Goal: Task Accomplishment & Management: Use online tool/utility

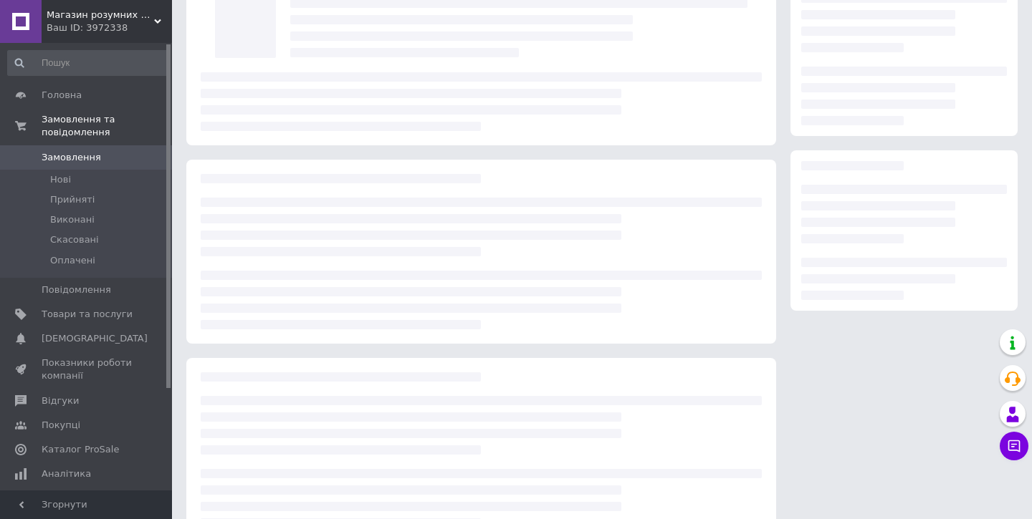
scroll to position [98, 0]
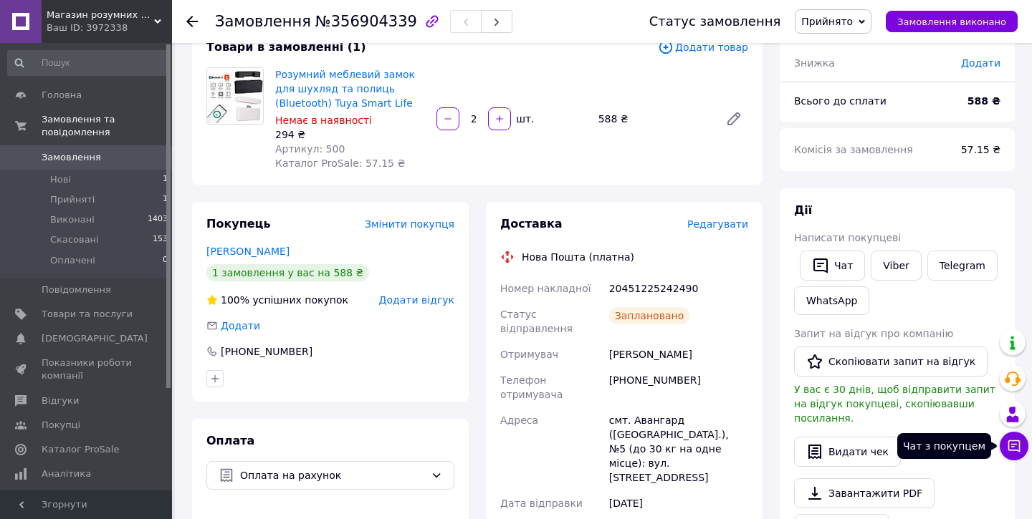
click at [1013, 454] on button "Чат з покупцем" at bounding box center [1013, 446] width 29 height 29
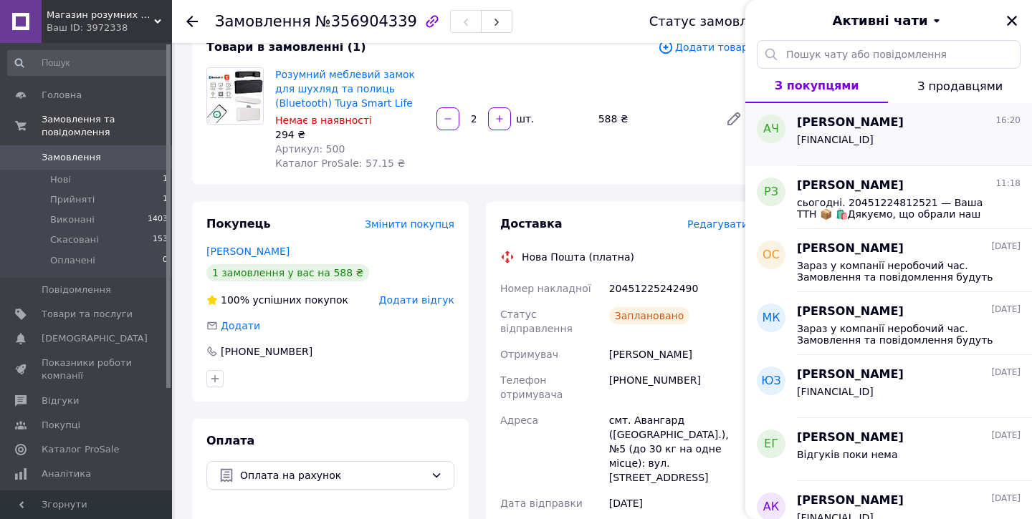
click at [825, 128] on span "[PERSON_NAME]" at bounding box center [850, 123] width 107 height 16
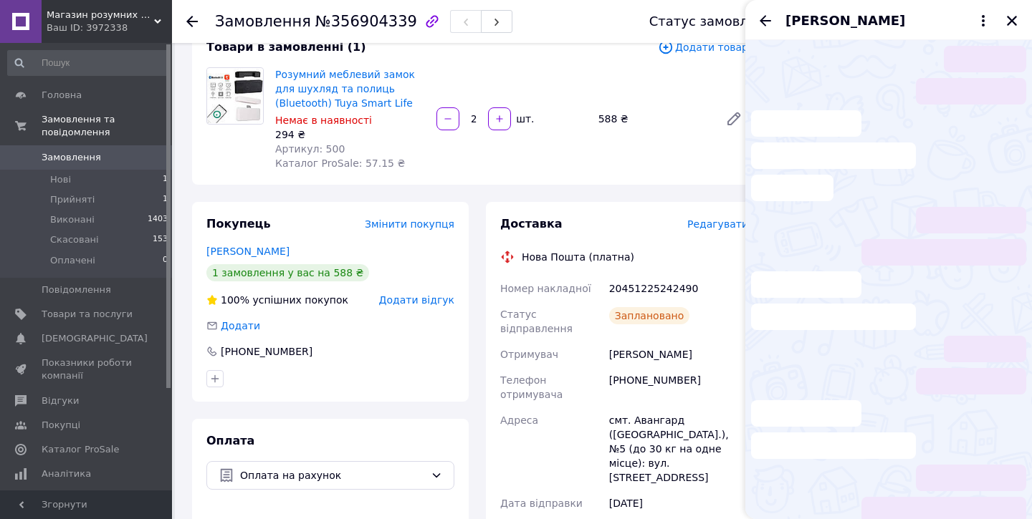
scroll to position [247, 0]
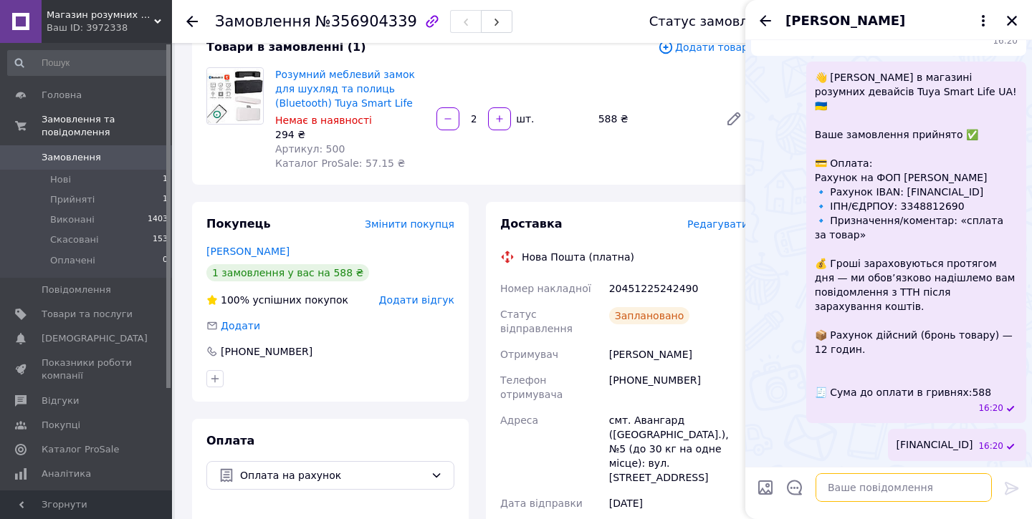
click at [855, 494] on textarea at bounding box center [903, 488] width 176 height 29
paste textarea "20451225242490"
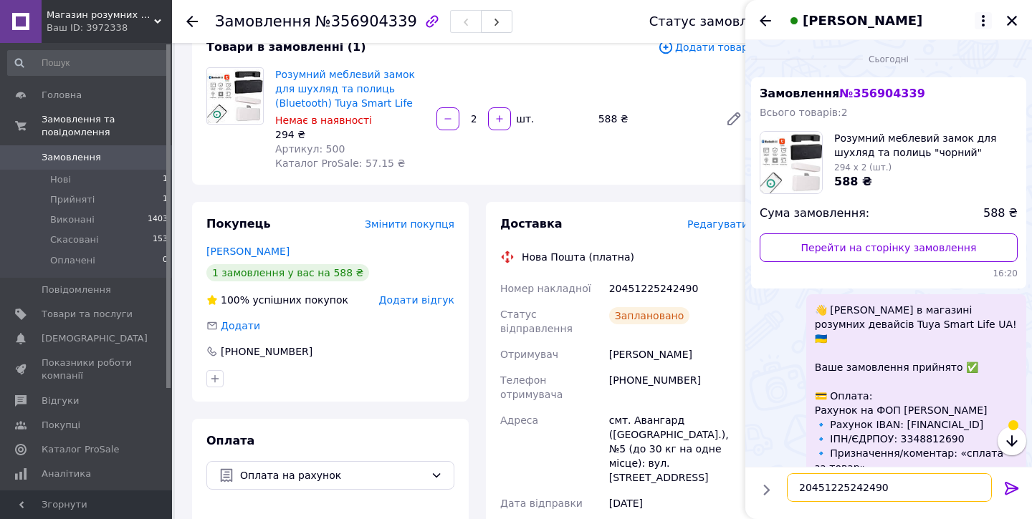
type textarea "20451225242490"
click at [1009, 19] on icon "Закрити" at bounding box center [1012, 21] width 10 height 10
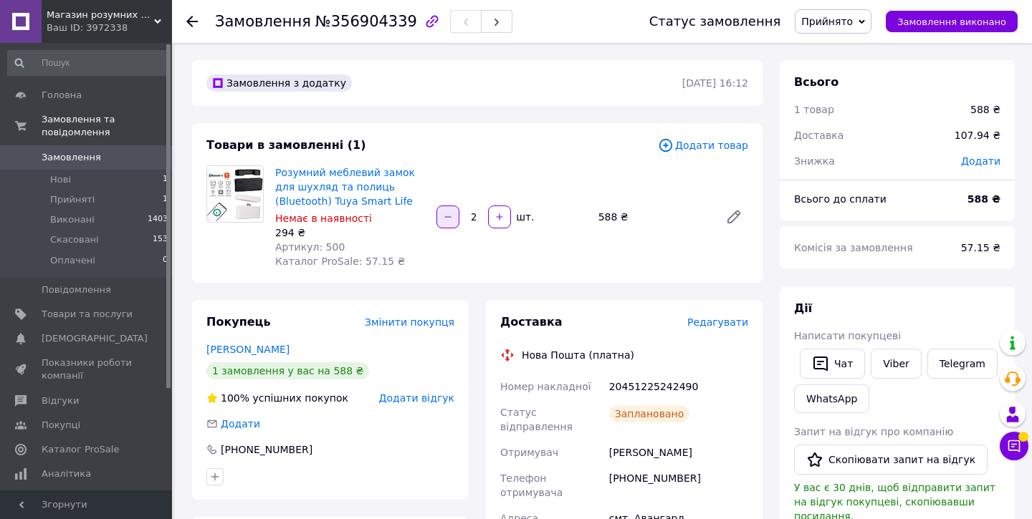
click at [449, 224] on button "button" at bounding box center [447, 217] width 23 height 23
type input "1"
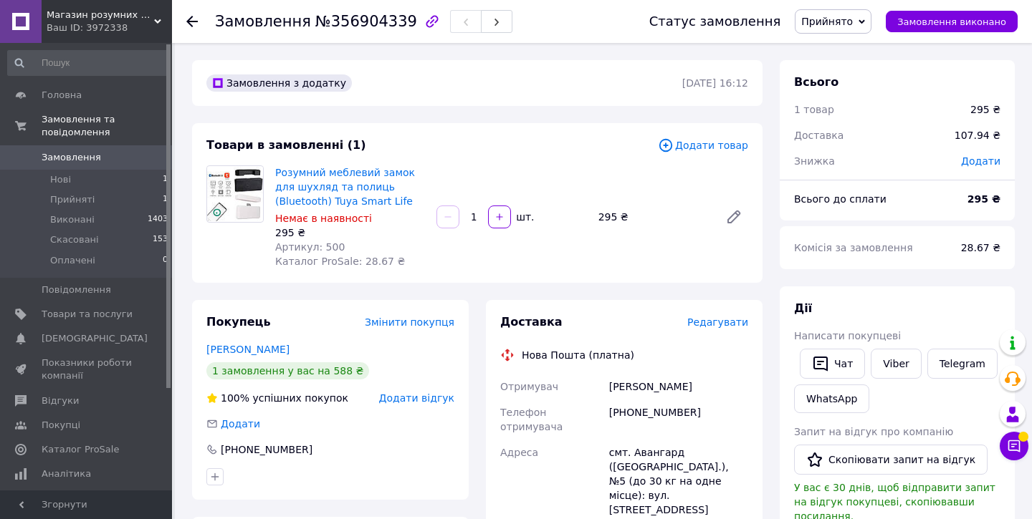
click at [724, 321] on span "Редагувати" at bounding box center [717, 322] width 61 height 11
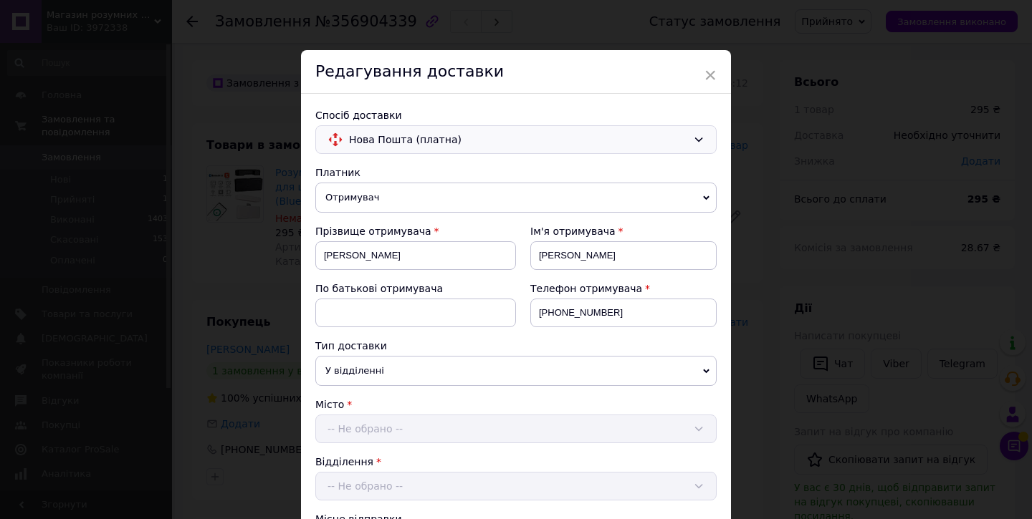
click at [706, 145] on div "Нова Пошта (платна)" at bounding box center [515, 139] width 401 height 29
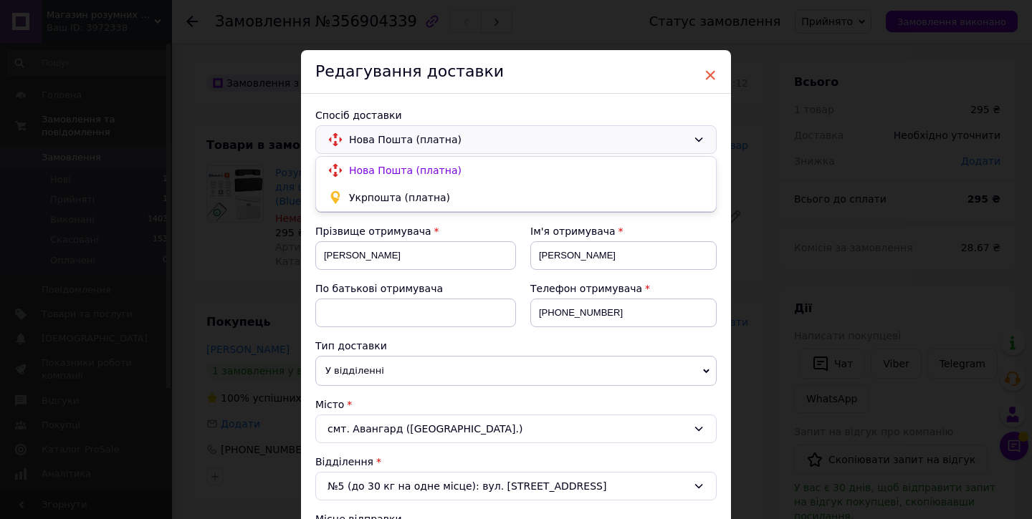
click at [704, 67] on span "×" at bounding box center [710, 75] width 13 height 24
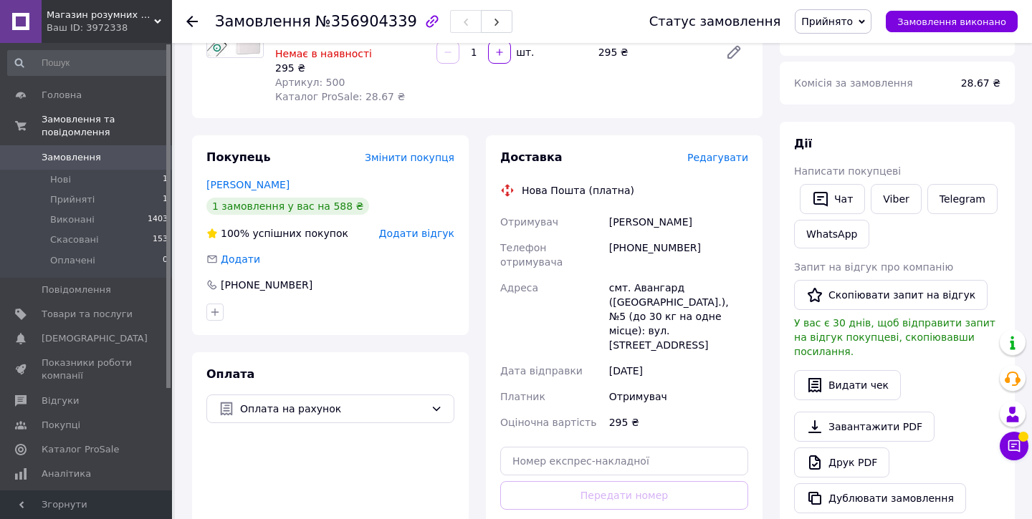
scroll to position [193, 0]
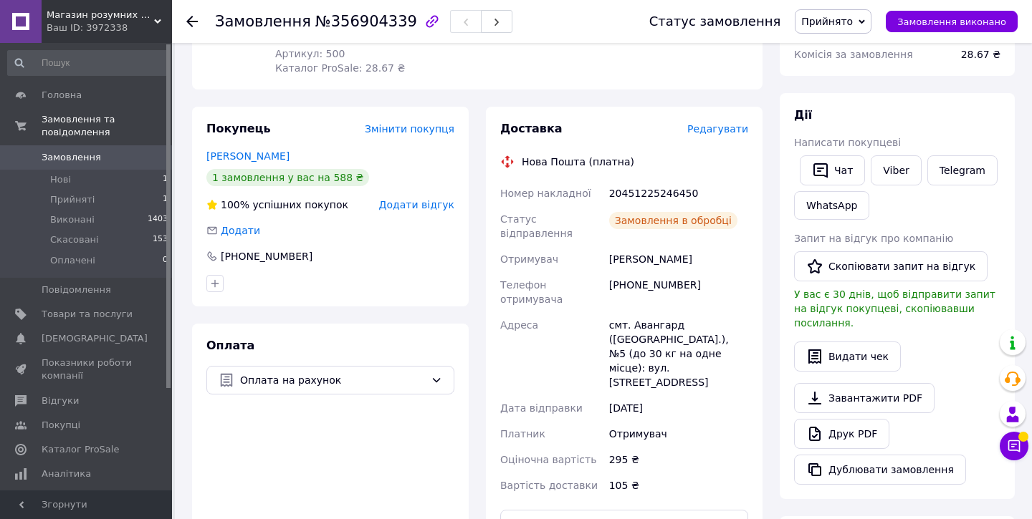
click at [648, 193] on div "20451225246450" at bounding box center [678, 194] width 145 height 26
copy div "20451225246450"
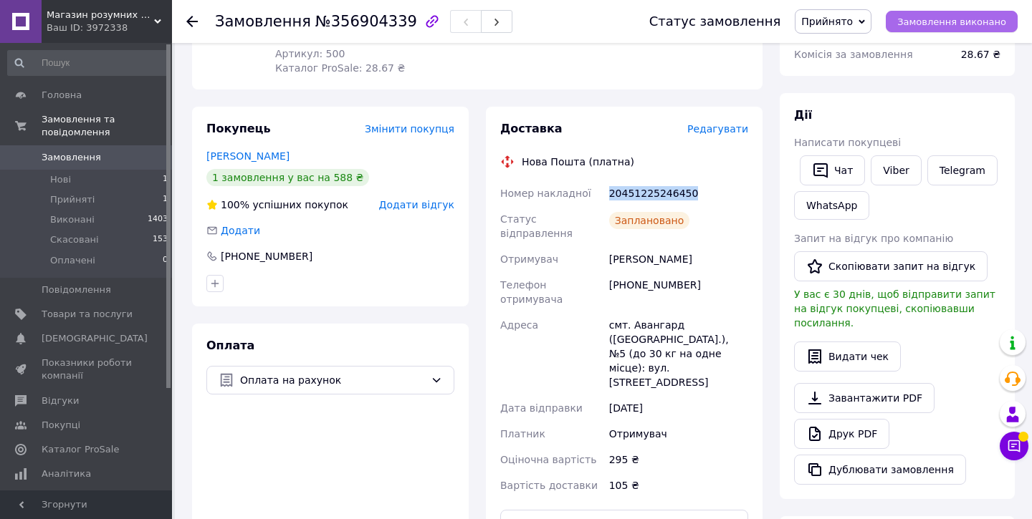
click at [963, 20] on span "Замовлення виконано" at bounding box center [951, 21] width 109 height 11
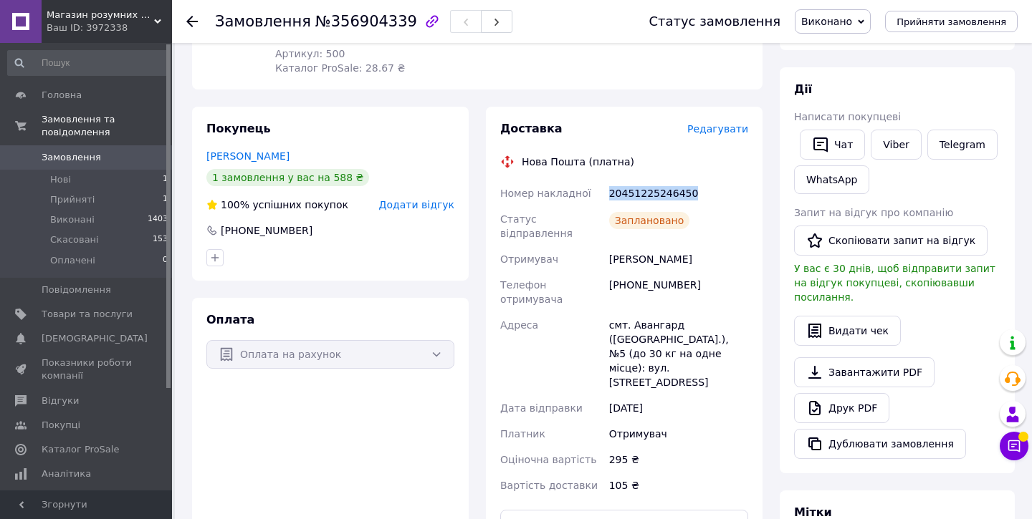
scroll to position [0, 0]
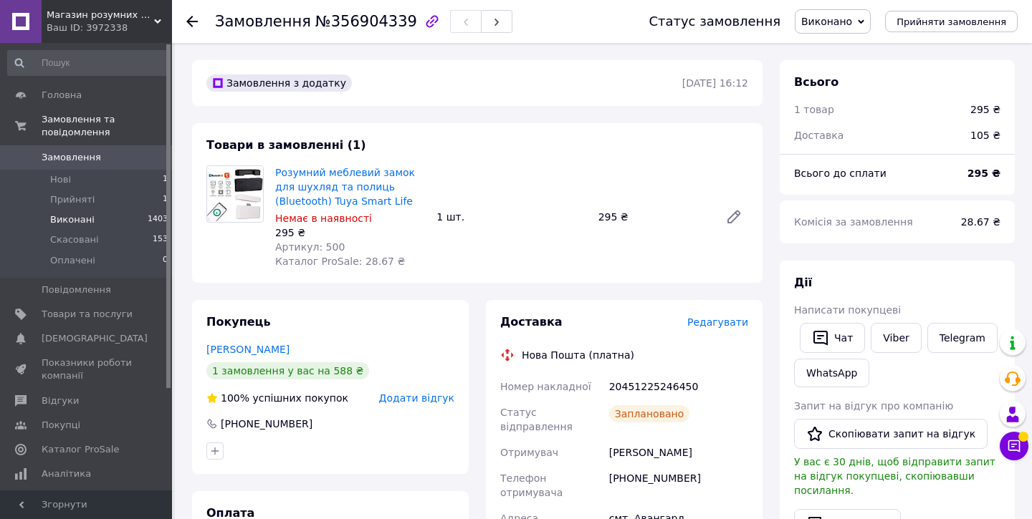
click at [72, 221] on span "Виконані" at bounding box center [72, 220] width 44 height 13
